Goal: Task Accomplishment & Management: Manage account settings

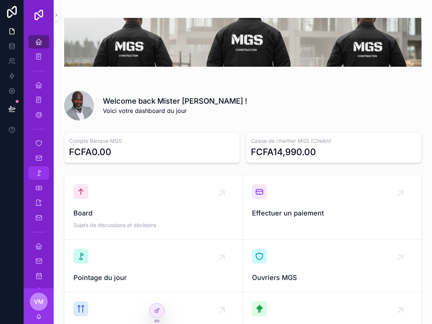
click at [42, 169] on div "Pointage" at bounding box center [39, 173] width 12 height 12
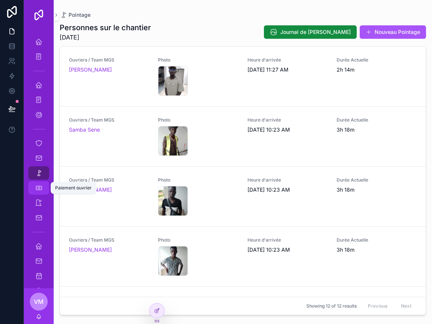
click at [39, 188] on icon "scrollable content" at bounding box center [38, 187] width 7 height 7
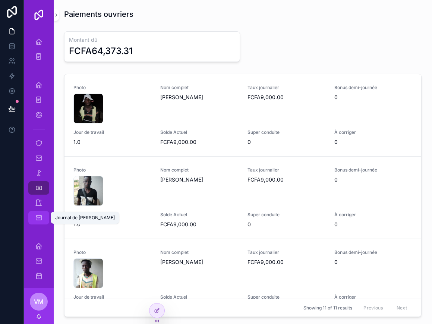
click at [40, 214] on icon "scrollable content" at bounding box center [38, 217] width 7 height 7
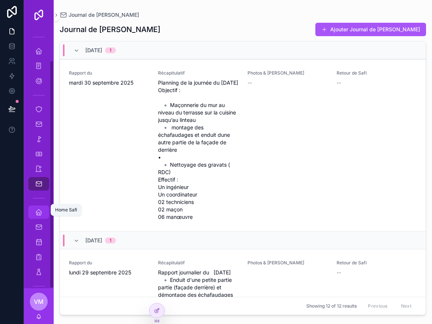
scroll to position [37, 0]
click at [42, 210] on icon "scrollable content" at bounding box center [38, 209] width 7 height 7
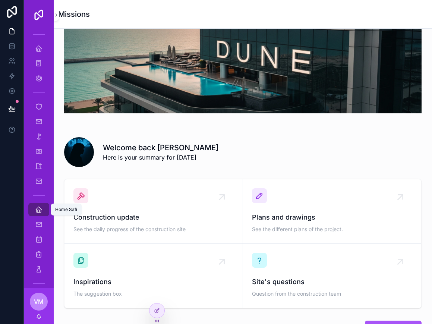
scroll to position [18, 0]
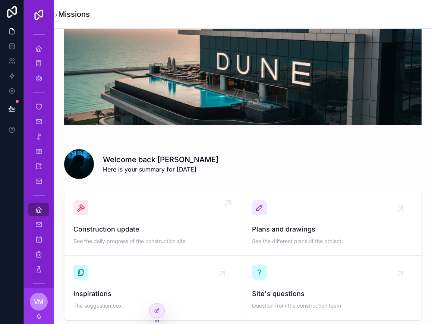
click at [178, 225] on span "Construction update" at bounding box center [153, 229] width 160 height 10
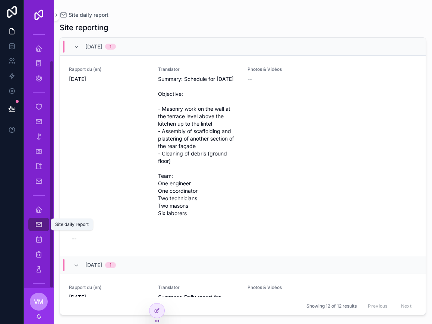
click at [39, 225] on icon "scrollable content" at bounding box center [38, 224] width 7 height 7
click at [37, 212] on icon "scrollable content" at bounding box center [38, 209] width 7 height 7
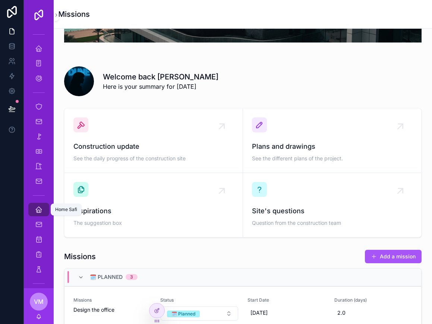
scroll to position [99, 0]
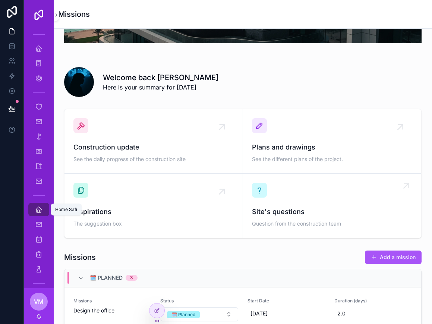
click at [318, 215] on span "Site's questions" at bounding box center [332, 211] width 161 height 10
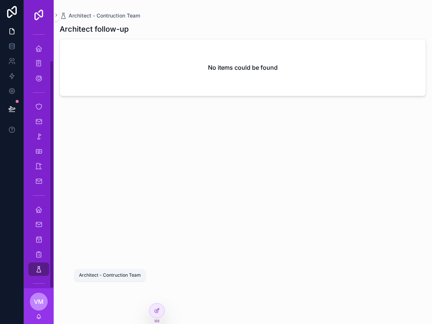
click at [39, 273] on div "Architect - Contruction Team" at bounding box center [39, 269] width 12 height 12
click at [38, 270] on icon "scrollable content" at bounding box center [38, 268] width 7 height 7
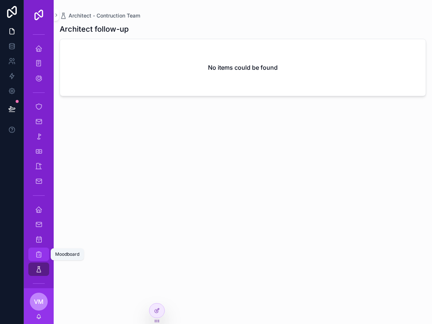
click at [40, 254] on icon "scrollable content" at bounding box center [38, 253] width 7 height 7
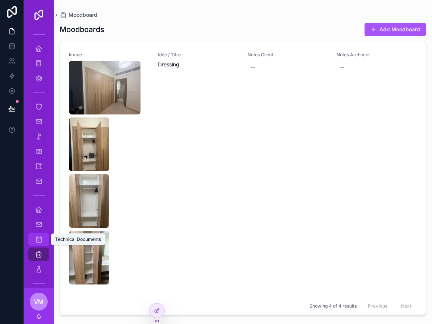
click at [41, 237] on icon "scrollable content" at bounding box center [38, 238] width 7 height 7
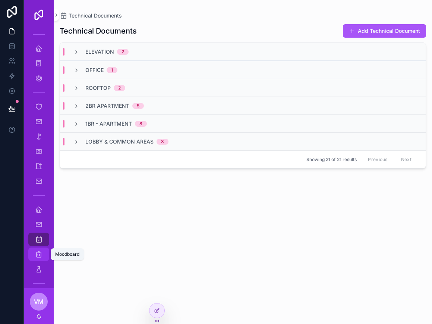
click at [45, 247] on div "Moodboard" at bounding box center [39, 254] width 30 height 15
click at [43, 210] on div "Home Safi" at bounding box center [39, 209] width 12 height 12
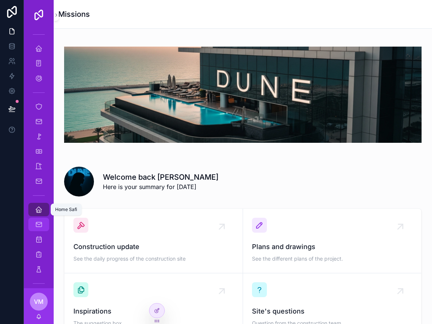
click at [43, 222] on div "Site daily report" at bounding box center [39, 224] width 12 height 12
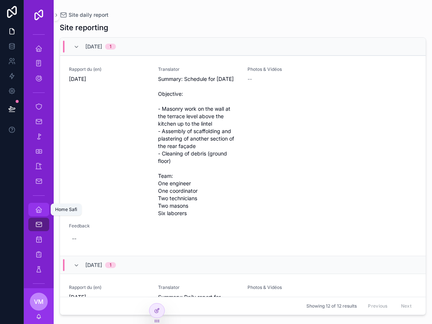
click at [45, 206] on link "Home Safi" at bounding box center [38, 209] width 21 height 13
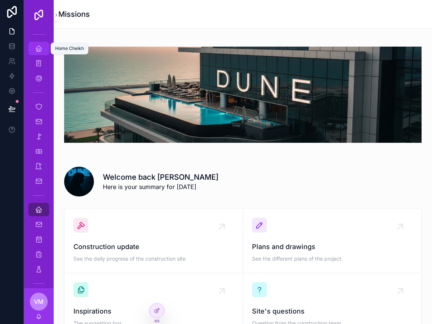
click at [37, 54] on div "Home Cheikh" at bounding box center [39, 48] width 12 height 12
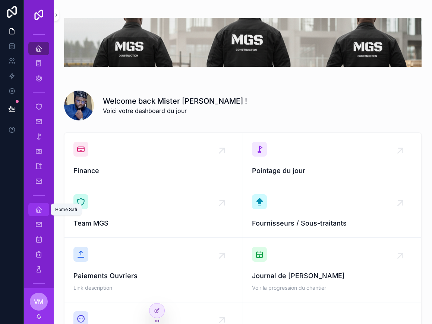
click at [37, 212] on icon "scrollable content" at bounding box center [38, 209] width 7 height 7
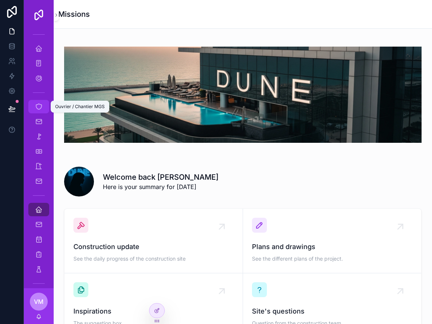
click at [33, 112] on div "Ouvrier / Chantier MGS" at bounding box center [39, 107] width 12 height 12
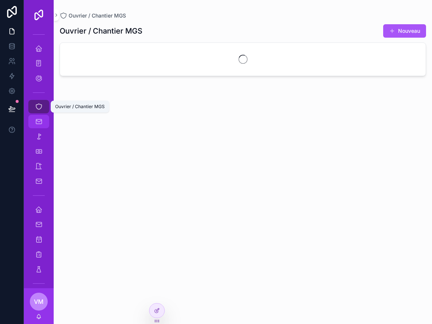
click at [38, 120] on icon "scrollable content" at bounding box center [38, 121] width 7 height 7
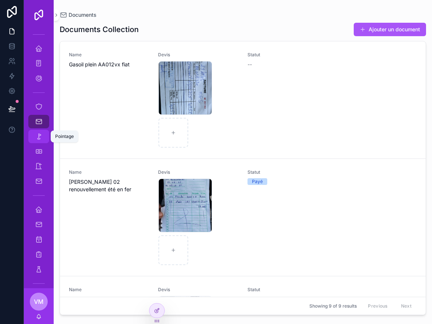
click at [38, 137] on icon "scrollable content" at bounding box center [38, 136] width 7 height 7
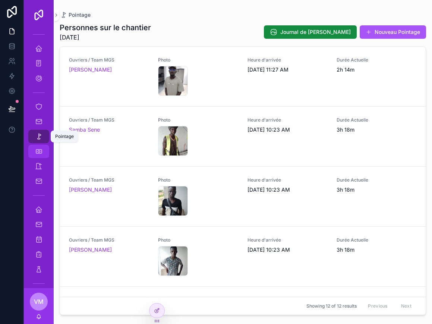
click at [38, 151] on icon "scrollable content" at bounding box center [38, 151] width 7 height 7
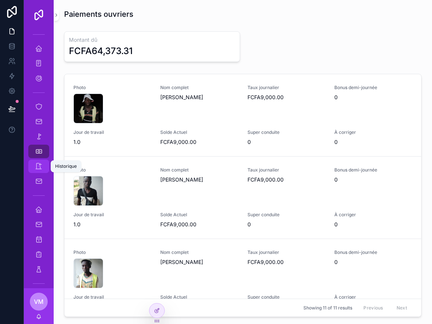
click at [37, 167] on icon "scrollable content" at bounding box center [38, 165] width 7 height 7
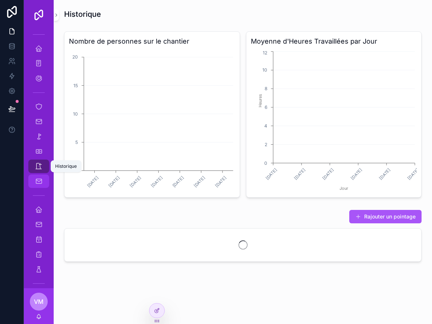
click at [33, 182] on div "Journal de [PERSON_NAME]" at bounding box center [39, 181] width 12 height 12
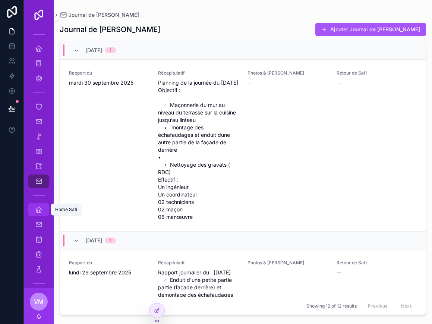
click at [36, 210] on icon "scrollable content" at bounding box center [38, 209] width 7 height 7
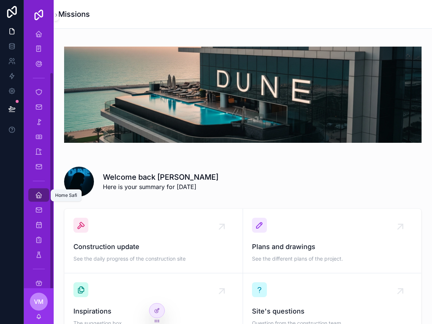
scroll to position [50, 0]
click at [38, 286] on icon "scrollable content" at bounding box center [38, 283] width 7 height 7
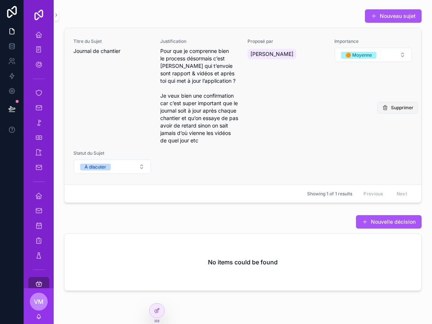
click at [401, 110] on span "Supprimer" at bounding box center [402, 108] width 22 height 6
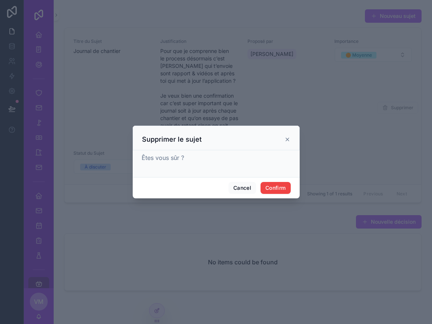
scroll to position [1, 0]
click at [278, 188] on button "Confirm" at bounding box center [275, 188] width 30 height 12
